Goal: Task Accomplishment & Management: Manage account settings

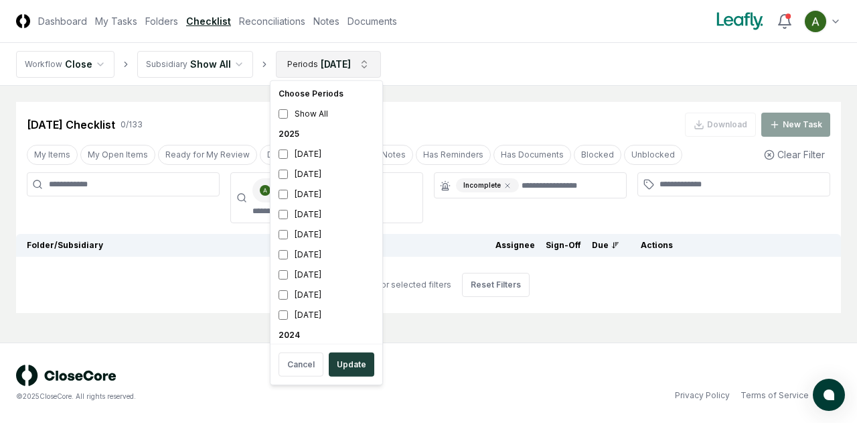
click at [329, 64] on html "CloseCore Dashboard My Tasks Folders Checklist Reconciliations Notes Documents …" at bounding box center [428, 211] width 857 height 423
click at [317, 218] on div "[DATE]" at bounding box center [326, 214] width 106 height 20
click at [319, 157] on div "[DATE]" at bounding box center [326, 154] width 106 height 20
click at [489, 76] on html "CloseCore Dashboard My Tasks Folders Checklist Reconciliations Notes Documents …" at bounding box center [428, 211] width 857 height 423
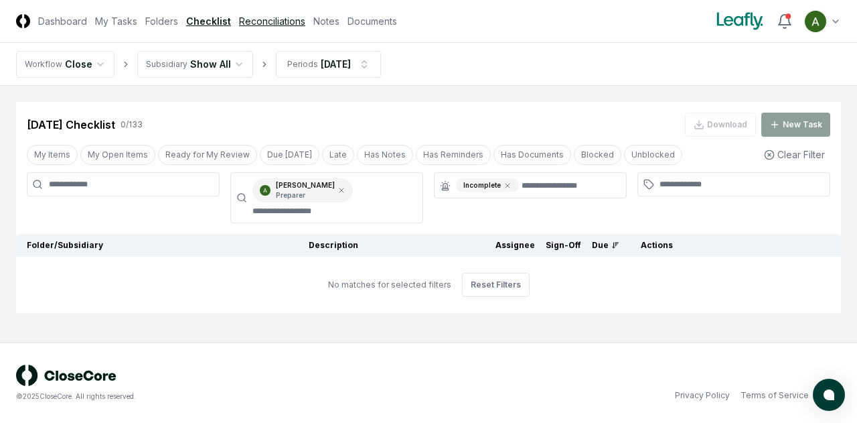
click at [267, 23] on link "Reconciliations" at bounding box center [272, 21] width 66 height 14
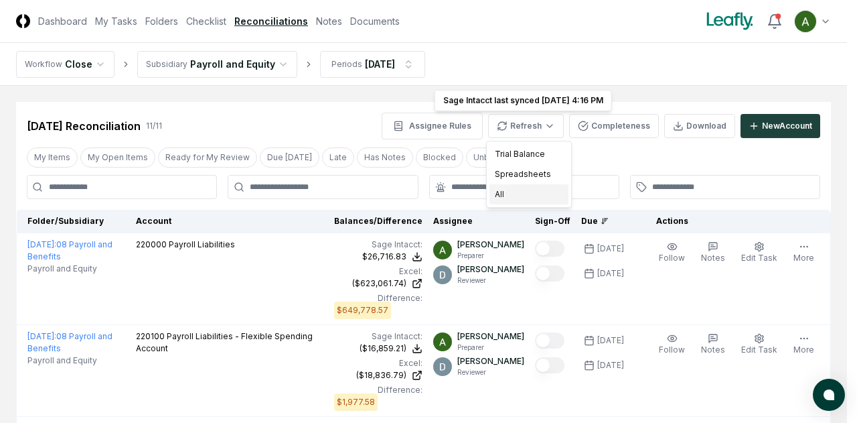
click at [518, 196] on div "All" at bounding box center [528, 194] width 79 height 20
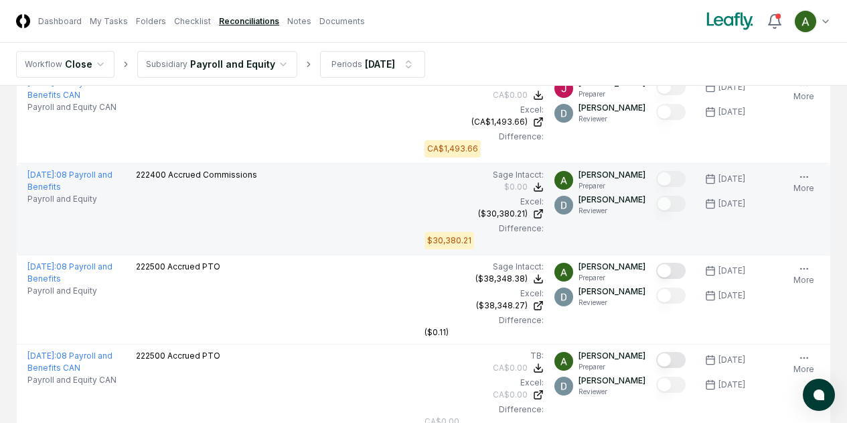
scroll to position [621, 0]
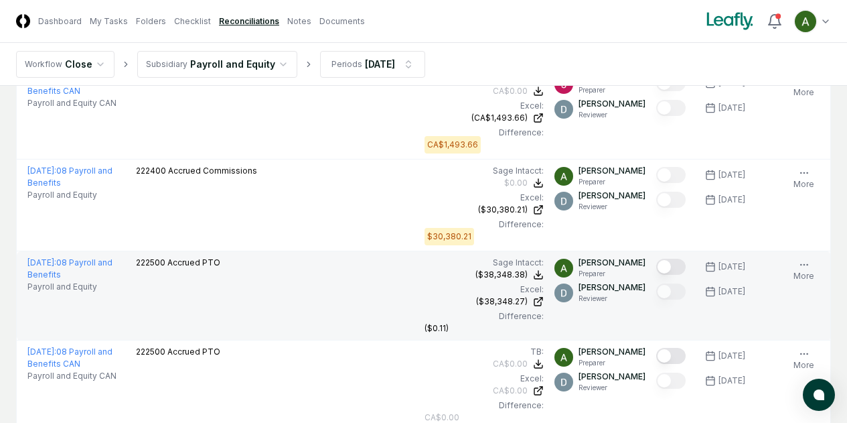
click at [656, 266] on button "Mark complete" at bounding box center [670, 266] width 29 height 16
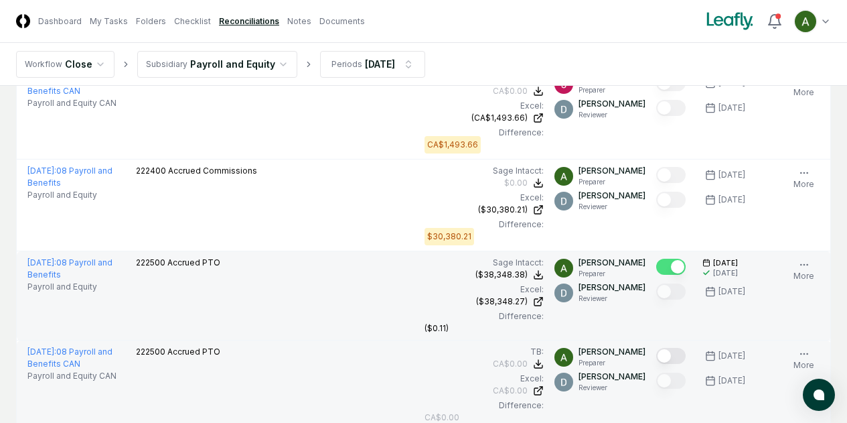
click at [656, 357] on button "Mark complete" at bounding box center [670, 356] width 29 height 16
click at [204, 19] on link "Checklist" at bounding box center [192, 21] width 37 height 12
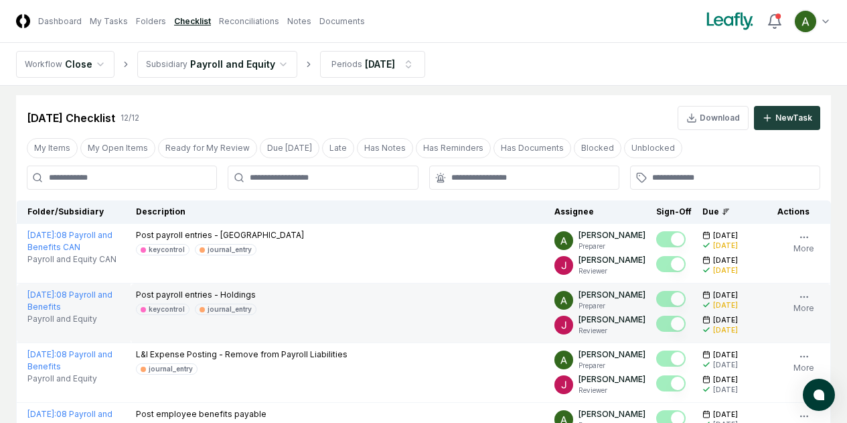
scroll to position [6, 0]
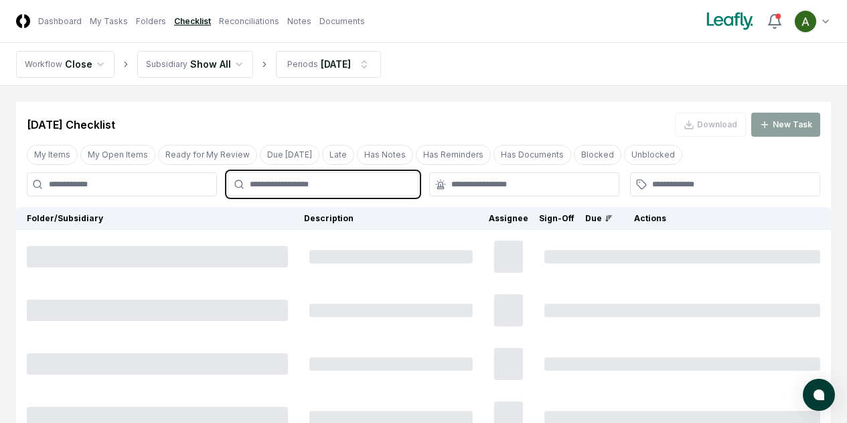
click at [331, 188] on input "text" at bounding box center [329, 184] width 159 height 12
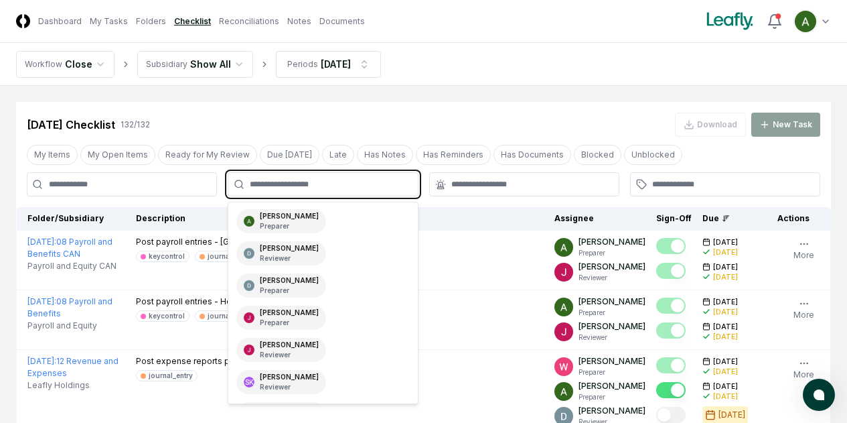
type input "*"
click at [289, 227] on p "Preparer" at bounding box center [289, 226] width 59 height 10
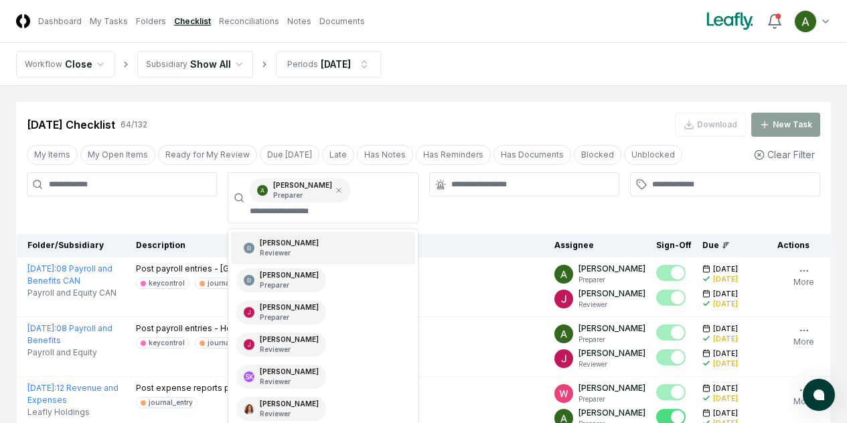
click at [471, 192] on div at bounding box center [524, 184] width 190 height 24
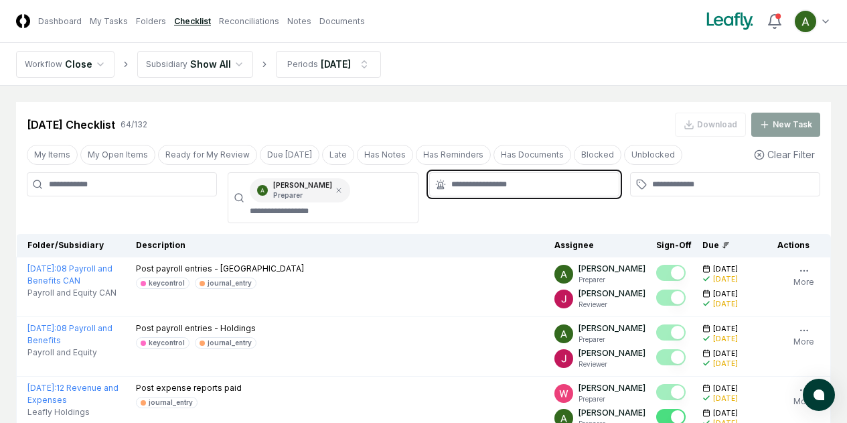
click at [477, 185] on input "text" at bounding box center [530, 184] width 159 height 12
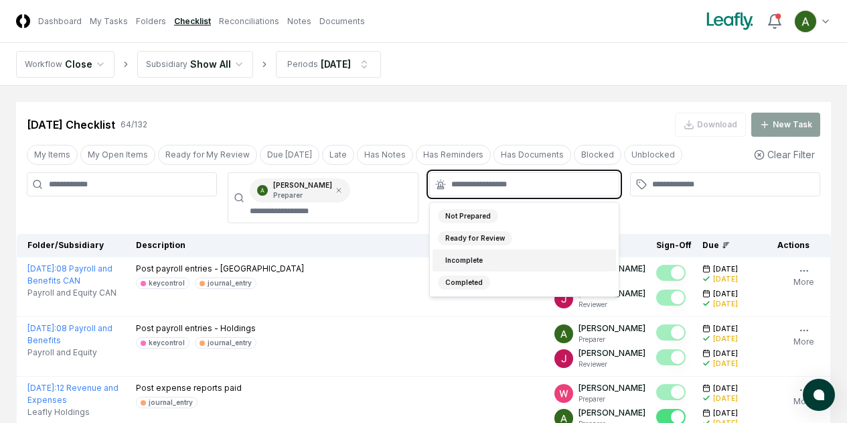
click at [469, 260] on div "Incomplete" at bounding box center [464, 260] width 52 height 14
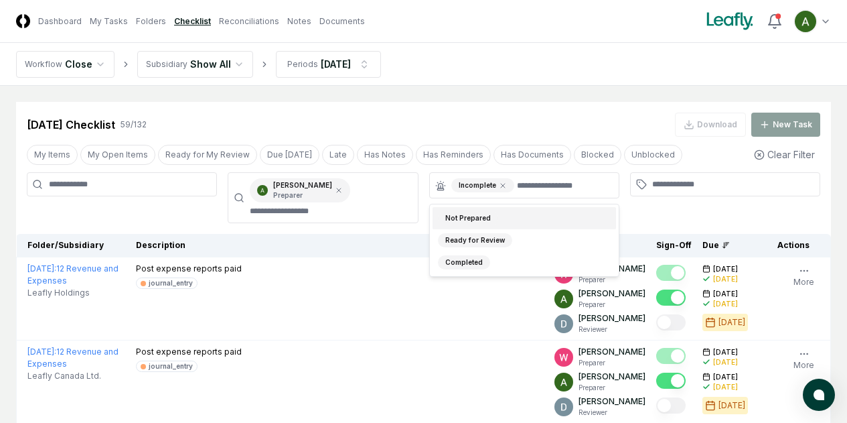
click at [526, 116] on div "[DATE] Checklist 59 / 132 Download New Task" at bounding box center [423, 124] width 793 height 24
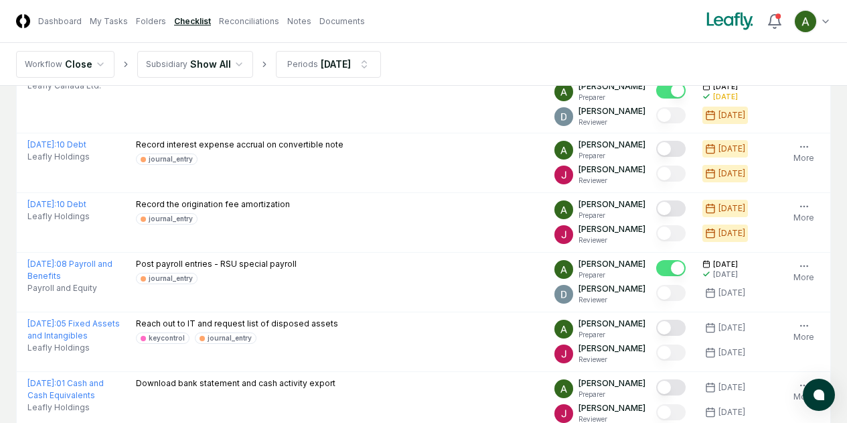
scroll to position [291, 0]
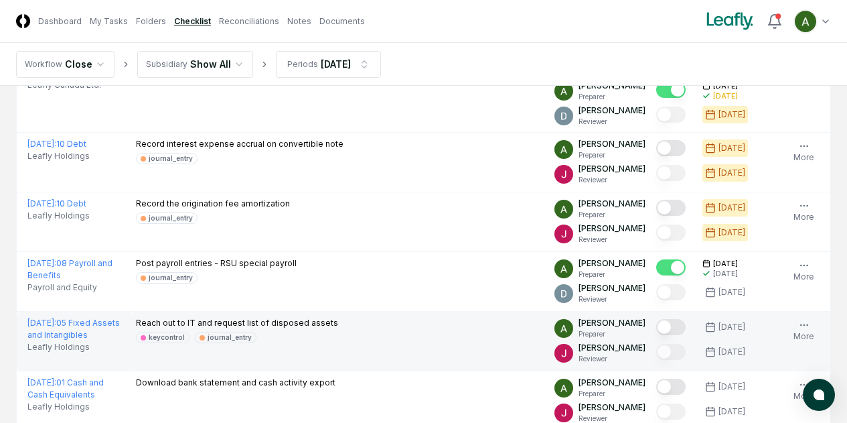
click at [656, 324] on button "Mark complete" at bounding box center [670, 327] width 29 height 16
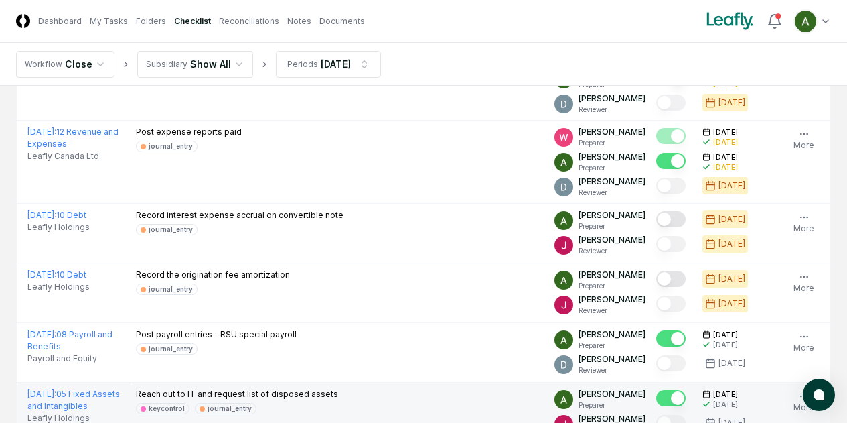
scroll to position [219, 0]
